Goal: Task Accomplishment & Management: Manage account settings

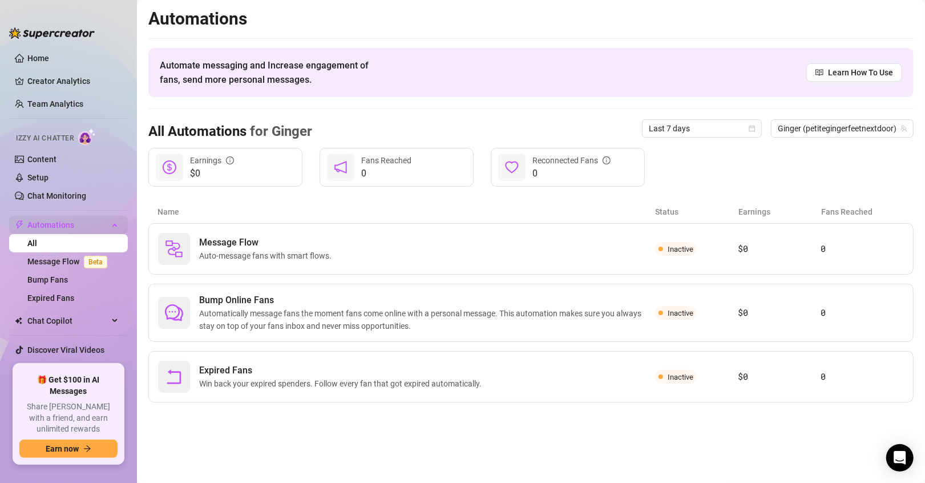
click at [64, 227] on span "Automations" at bounding box center [67, 225] width 81 height 18
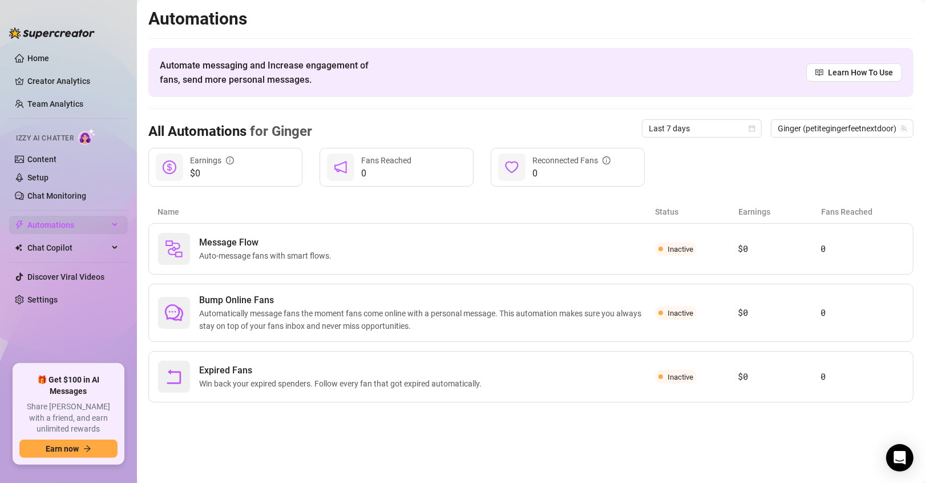
click at [64, 227] on span "Automations" at bounding box center [67, 225] width 81 height 18
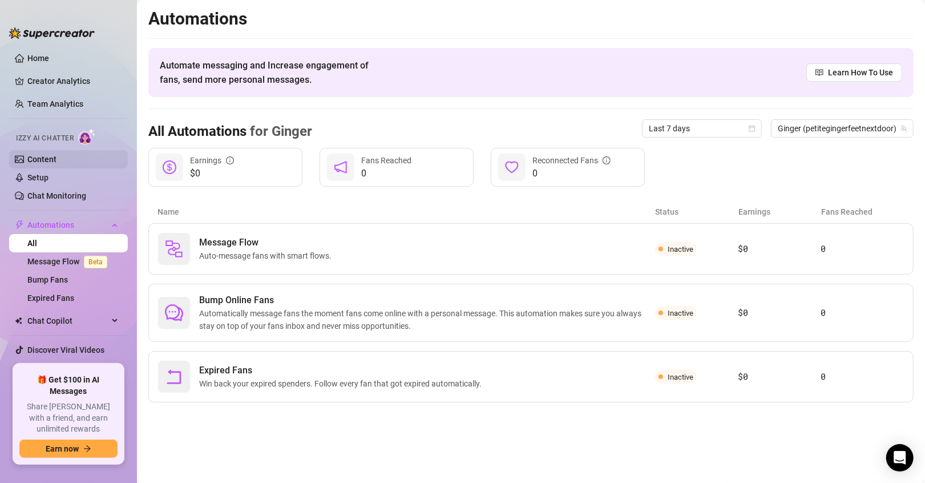
scroll to position [15, 0]
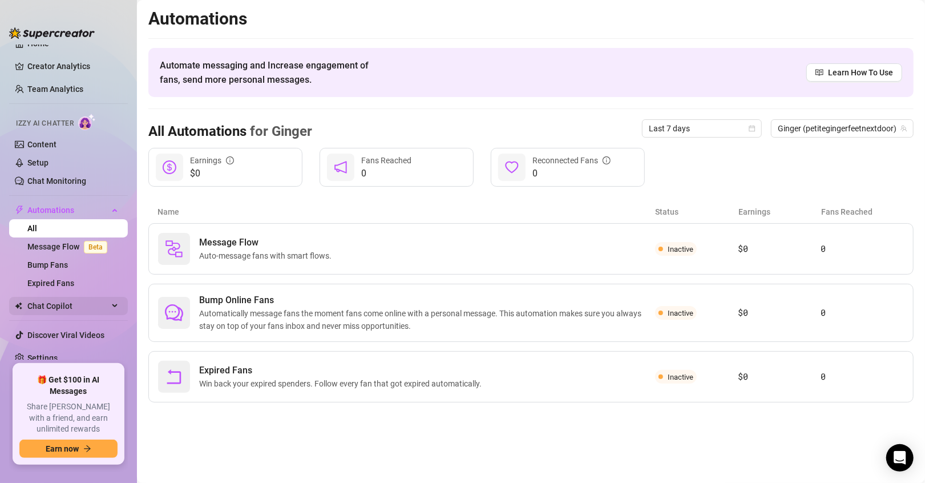
click at [42, 297] on span "Chat Copilot" at bounding box center [67, 306] width 81 height 18
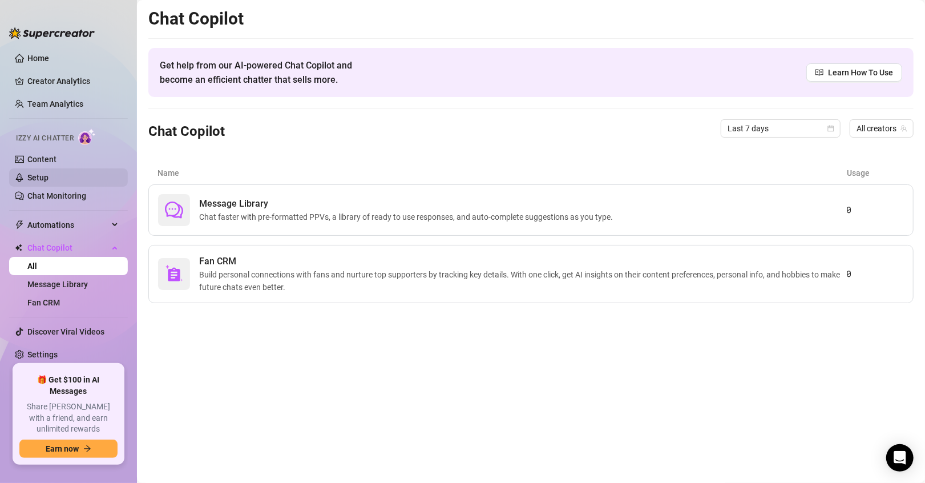
click at [49, 178] on link "Setup" at bounding box center [37, 177] width 21 height 9
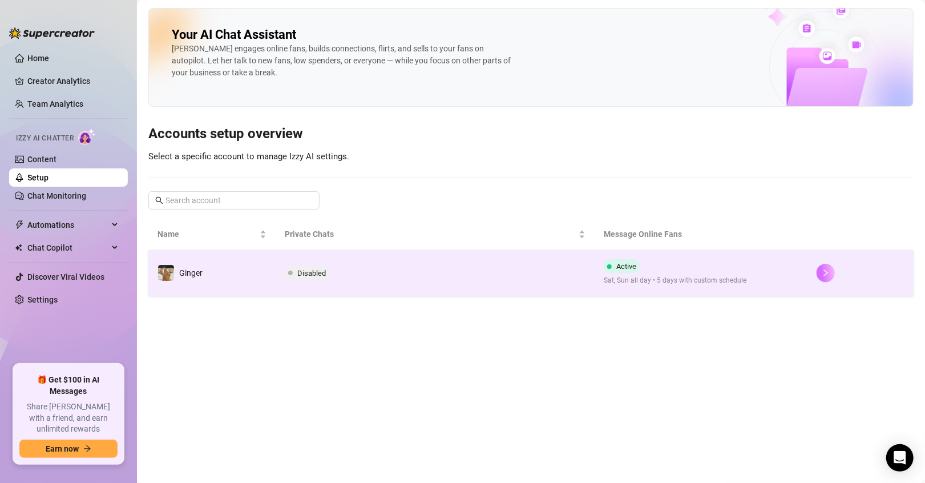
click at [819, 272] on button "button" at bounding box center [826, 273] width 18 height 18
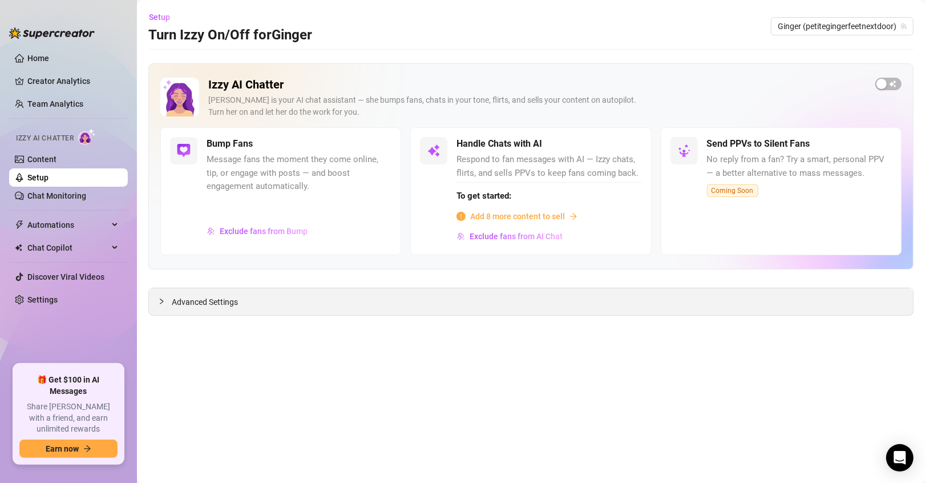
click at [200, 304] on span "Advanced Settings" at bounding box center [205, 302] width 66 height 13
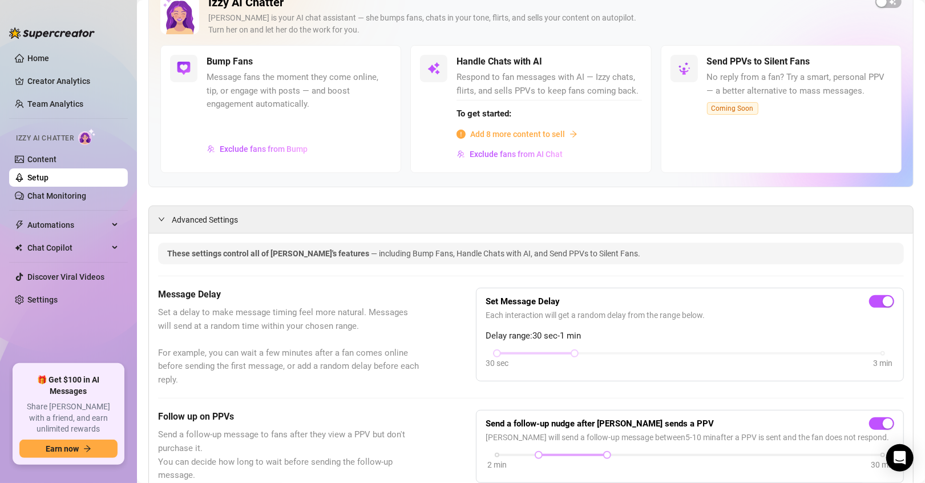
scroll to position [81, 0]
click at [233, 149] on span "Exclude fans from Bump" at bounding box center [264, 150] width 88 height 9
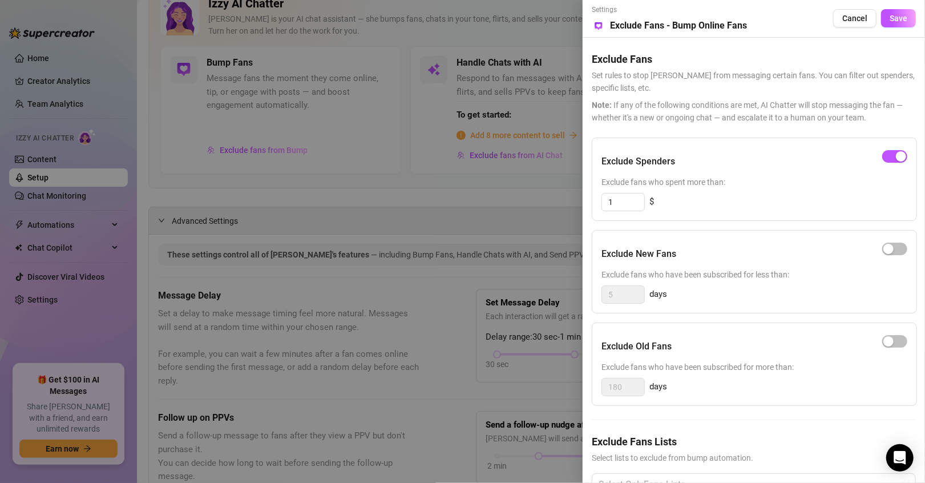
scroll to position [43, 0]
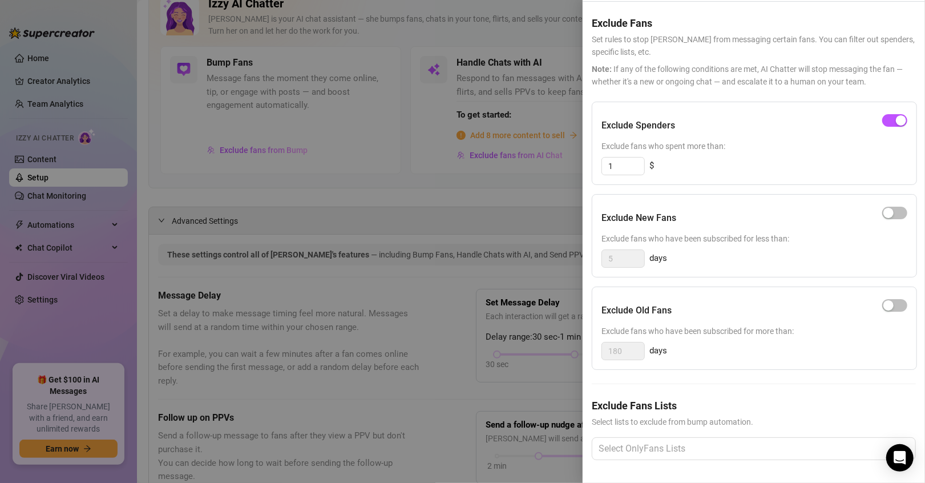
click at [351, 160] on div at bounding box center [462, 241] width 925 height 483
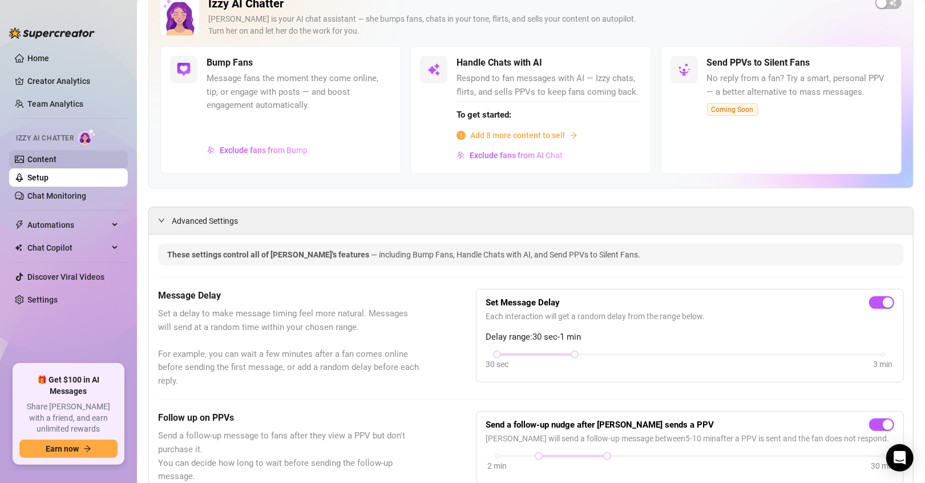
click at [56, 157] on link "Content" at bounding box center [41, 159] width 29 height 9
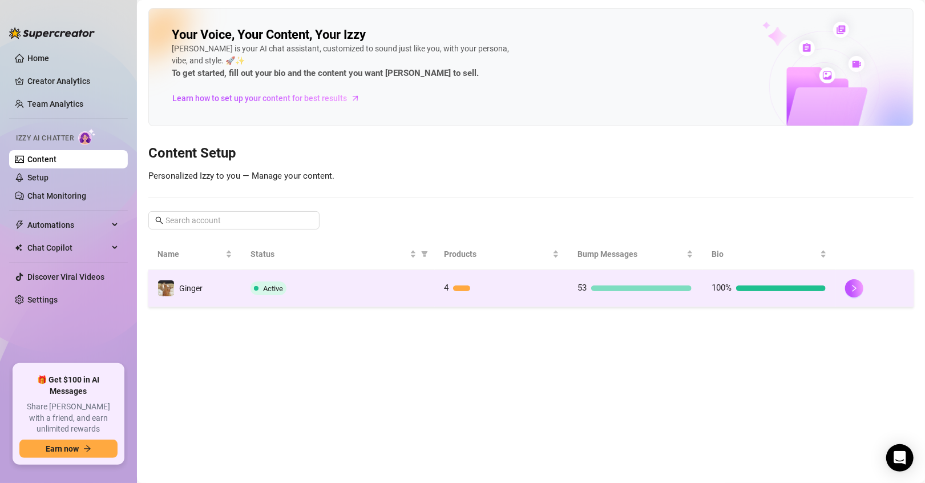
click at [209, 289] on td "Ginger" at bounding box center [194, 288] width 93 height 37
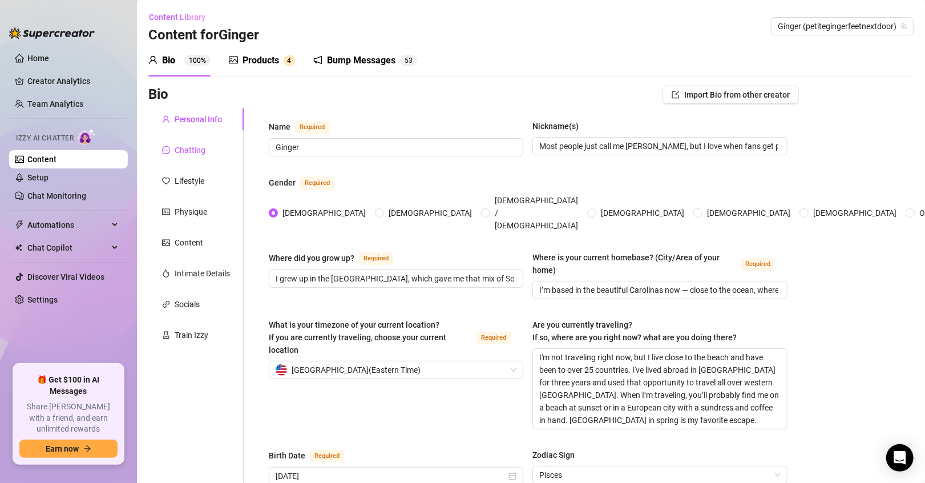
click at [187, 149] on div "Chatting" at bounding box center [190, 150] width 31 height 13
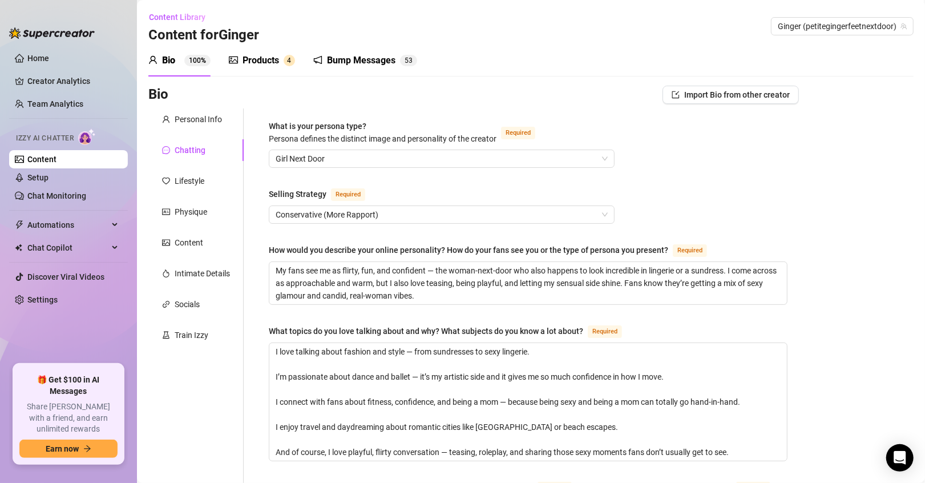
click at [370, 63] on div "Bump Messages" at bounding box center [361, 61] width 68 height 14
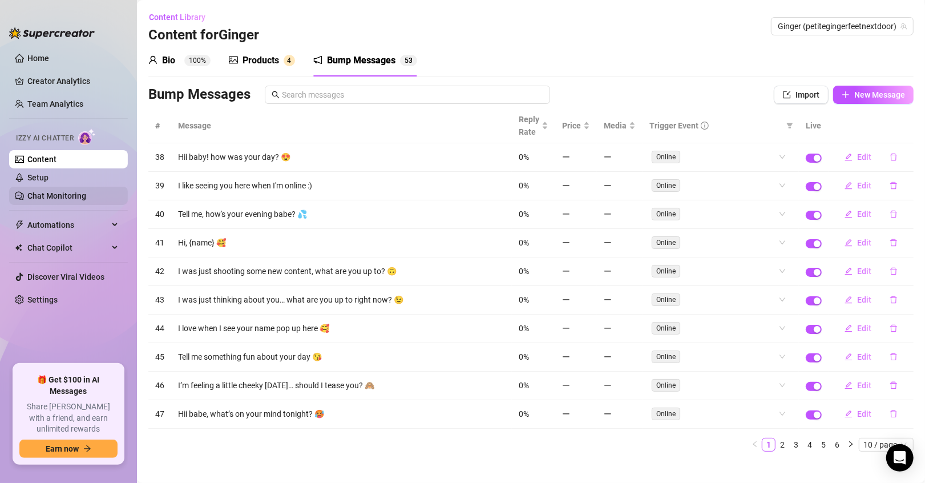
click at [59, 191] on link "Chat Monitoring" at bounding box center [56, 195] width 59 height 9
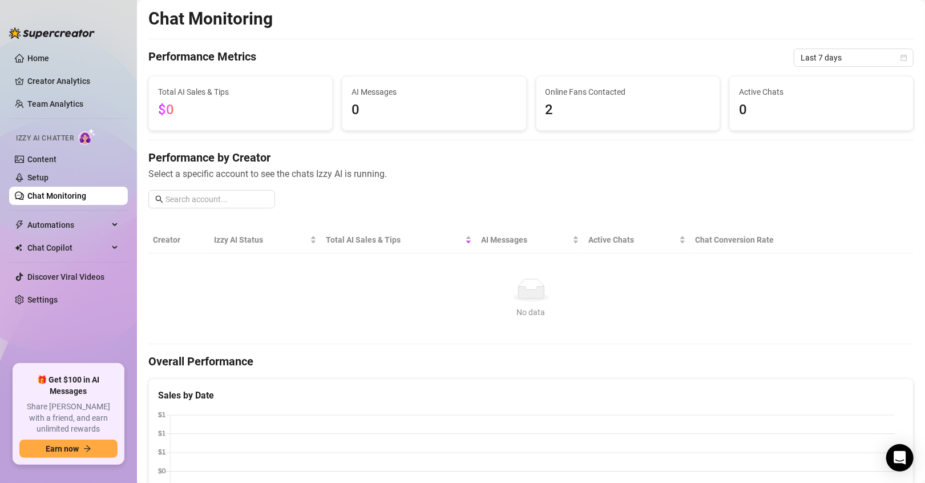
click at [553, 108] on span "2" at bounding box center [627, 110] width 165 height 22
click at [47, 175] on link "Setup" at bounding box center [37, 177] width 21 height 9
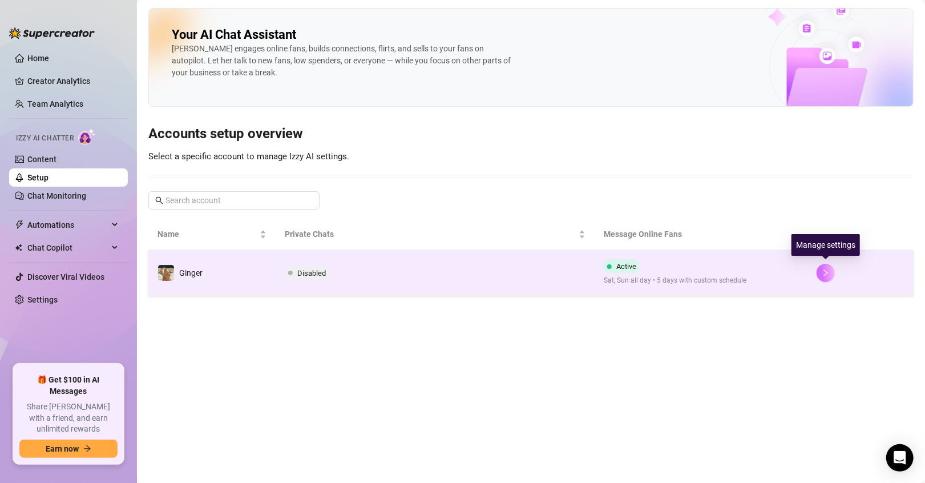
click at [828, 270] on icon "right" at bounding box center [826, 273] width 8 height 8
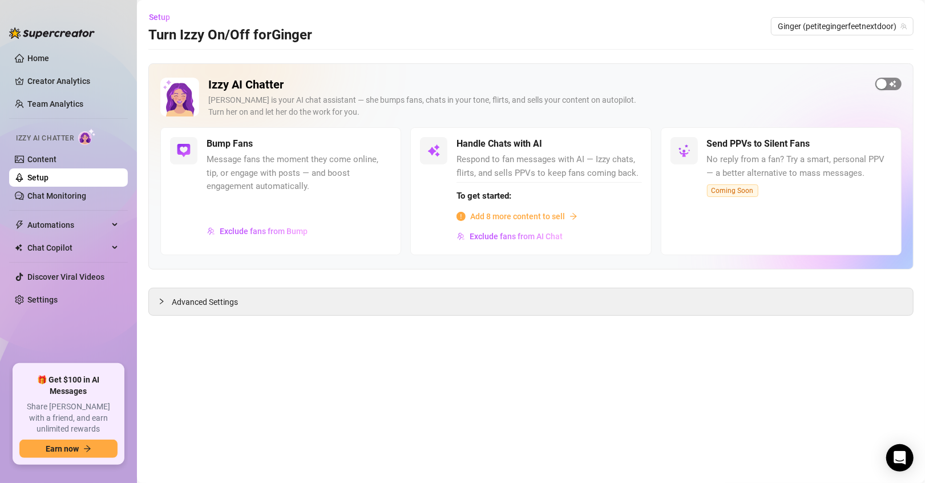
click at [894, 83] on span "button" at bounding box center [888, 84] width 26 height 13
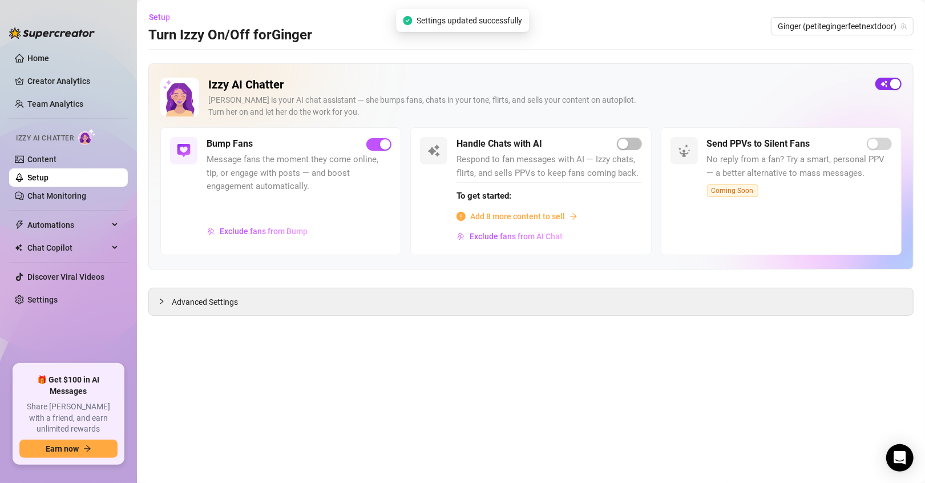
click at [894, 83] on div "button" at bounding box center [895, 84] width 10 height 10
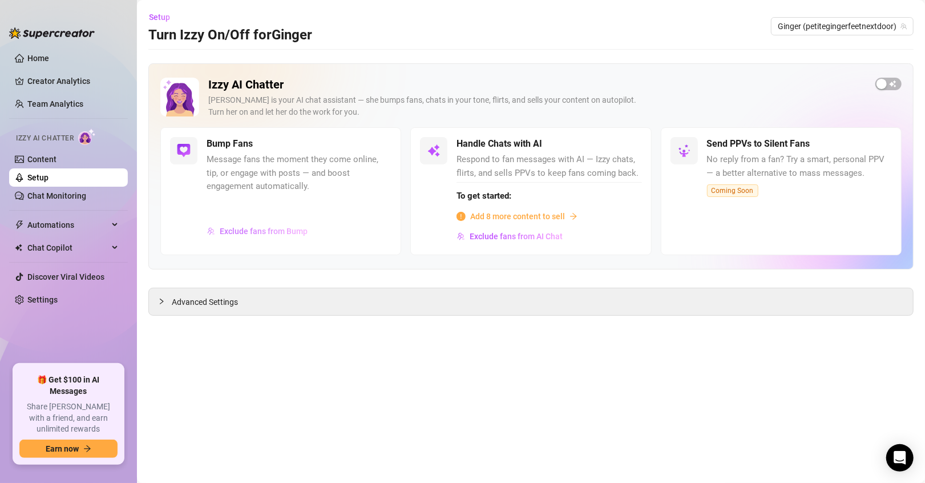
click at [292, 233] on span "Exclude fans from Bump" at bounding box center [264, 231] width 88 height 9
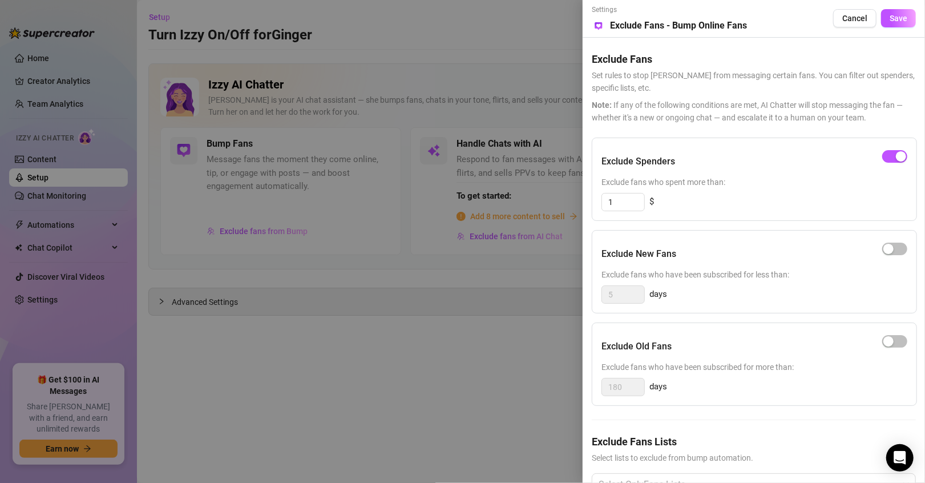
scroll to position [43, 0]
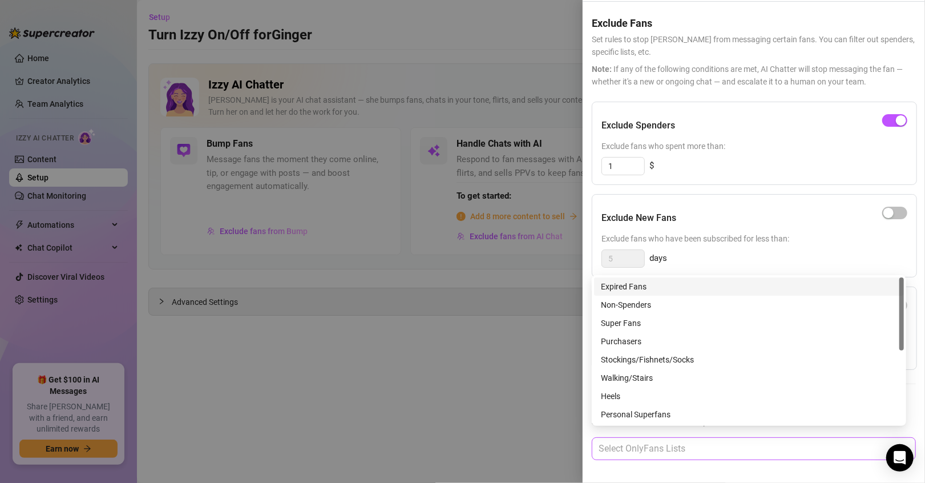
click at [654, 446] on div at bounding box center [748, 448] width 308 height 21
click at [641, 326] on div "Super Fans" at bounding box center [749, 323] width 296 height 13
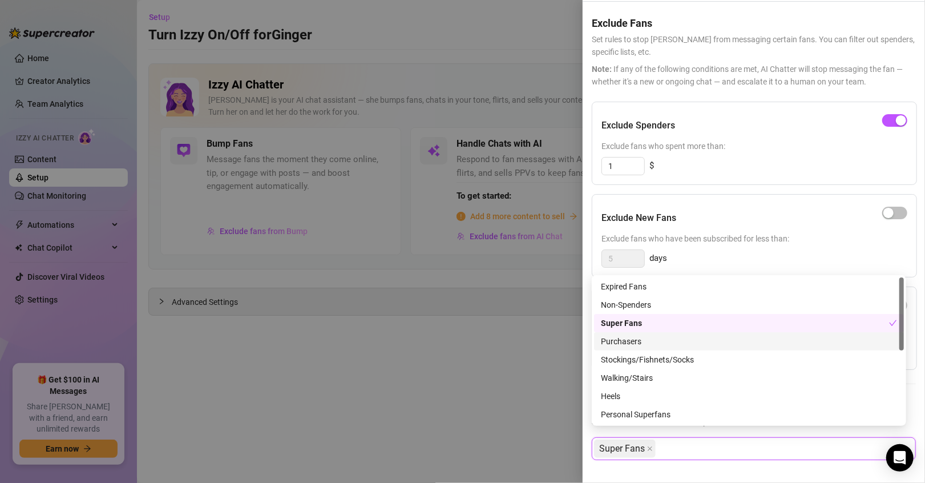
click at [487, 375] on div at bounding box center [462, 241] width 925 height 483
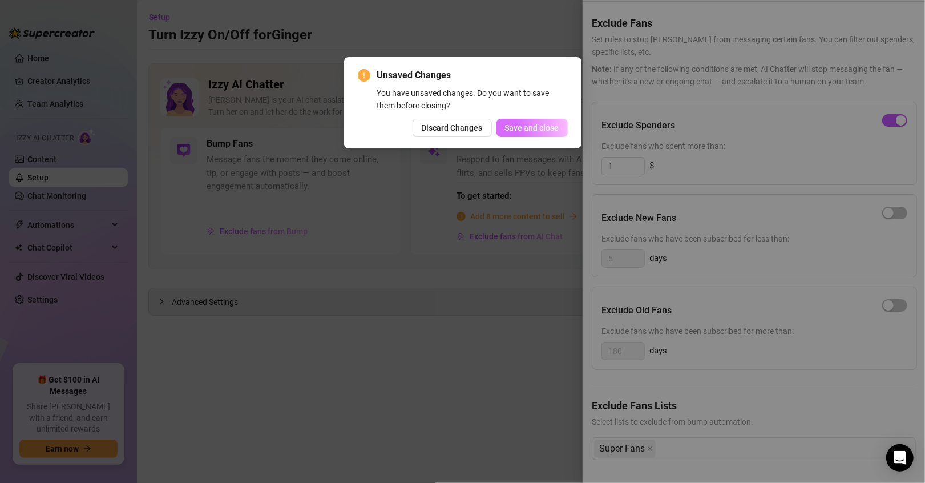
click at [550, 131] on span "Save and close" at bounding box center [532, 127] width 54 height 9
